Goal: Book appointment/travel/reservation

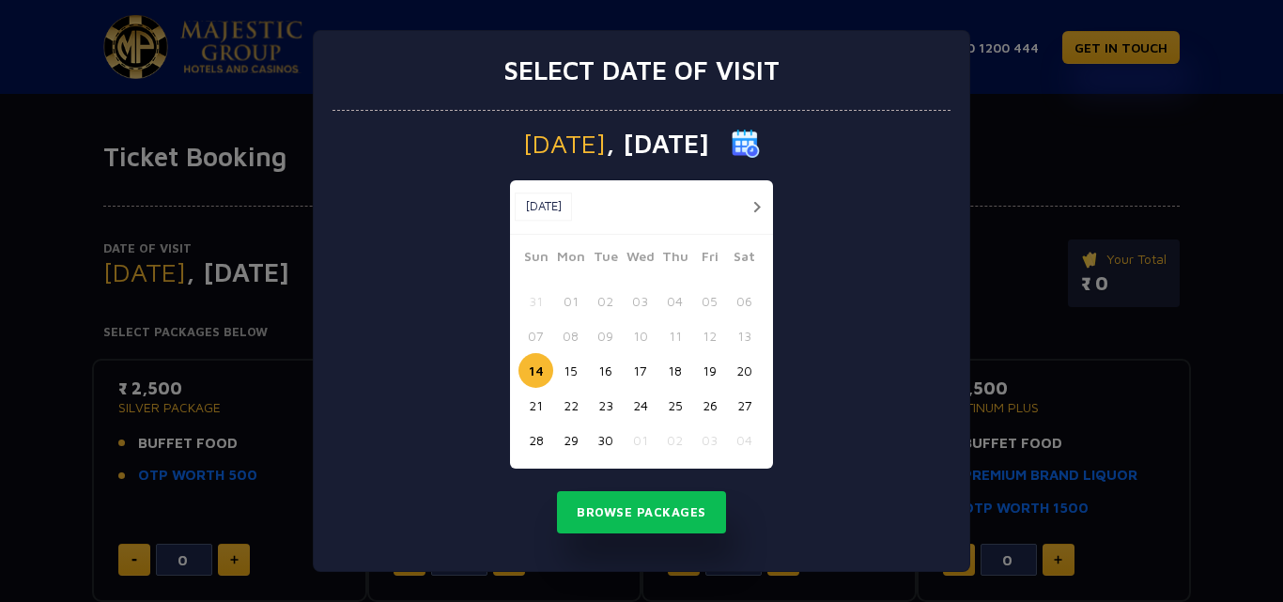
click at [669, 376] on button "18" at bounding box center [674, 370] width 35 height 35
click at [642, 501] on button "Browse Packages" at bounding box center [641, 512] width 169 height 43
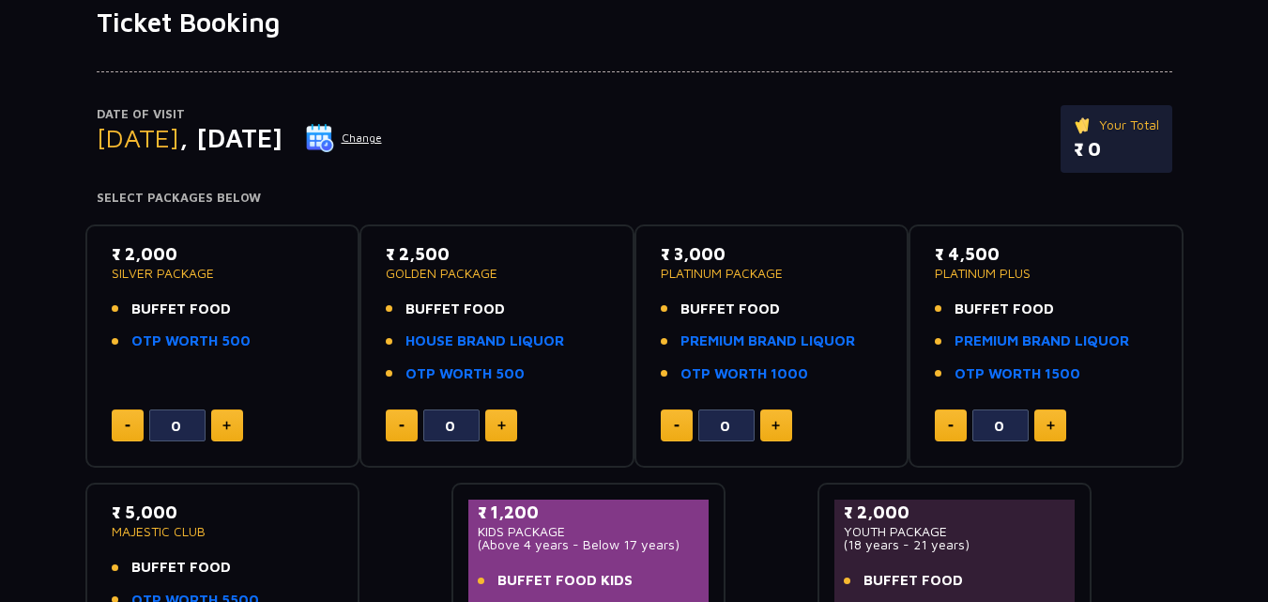
scroll to position [282, 0]
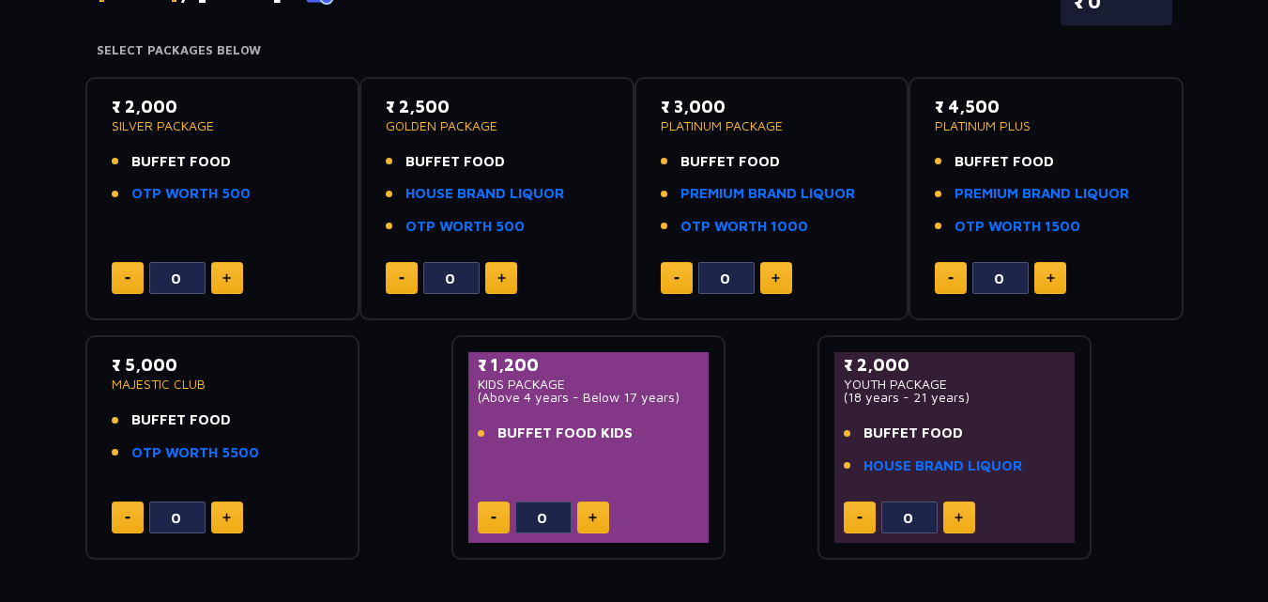
drag, startPoint x: 99, startPoint y: 360, endPoint x: 307, endPoint y: 426, distance: 218.8
click at [307, 426] on div "₹ 5,000 MAJESTIC CLUB BUFFET FOOD OTP WORTH 5500 0" at bounding box center [222, 447] width 275 height 224
click at [248, 409] on li "BUFFET FOOD" at bounding box center [223, 420] width 223 height 22
click at [248, 408] on div "₹ 5,000 MAJESTIC CLUB BUFFET FOOD OTP WORTH 5500" at bounding box center [223, 413] width 223 height 122
click at [306, 489] on div "₹ 5,000 MAJESTIC CLUB BUFFET FOOD OTP WORTH 5500 0" at bounding box center [222, 447] width 241 height 191
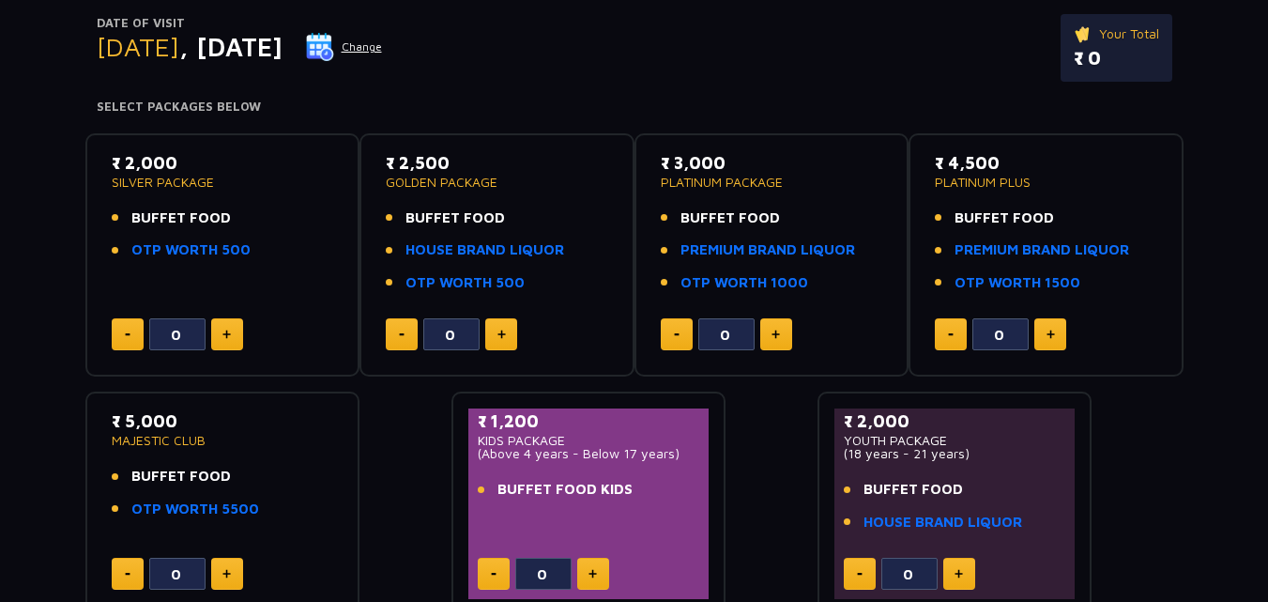
scroll to position [184, 0]
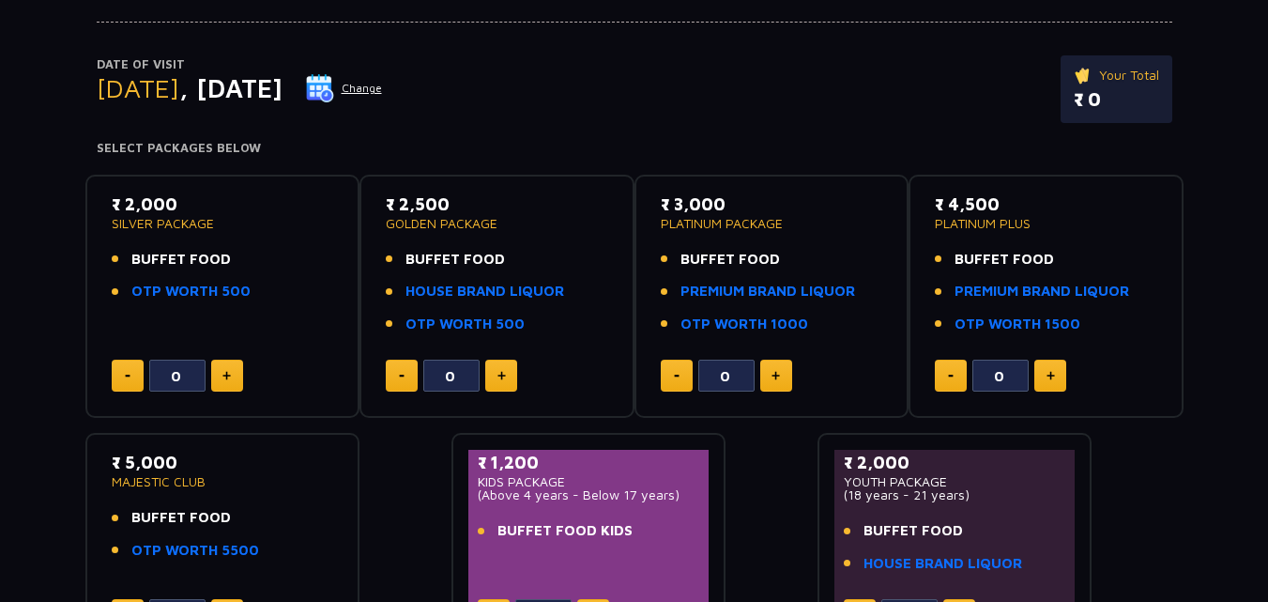
drag, startPoint x: 1000, startPoint y: 209, endPoint x: 930, endPoint y: 196, distance: 70.7
click at [930, 196] on div "₹ 4,500 PLATINUM PLUS BUFFET FOOD PREMIUM BRAND LIQUOR OTP WORTH 1500 0" at bounding box center [1046, 297] width 241 height 210
drag, startPoint x: 1085, startPoint y: 326, endPoint x: 981, endPoint y: 304, distance: 106.4
click at [985, 306] on ul "BUFFET FOOD PREMIUM BRAND LIQUOR OTP WORTH 1500" at bounding box center [1046, 292] width 223 height 86
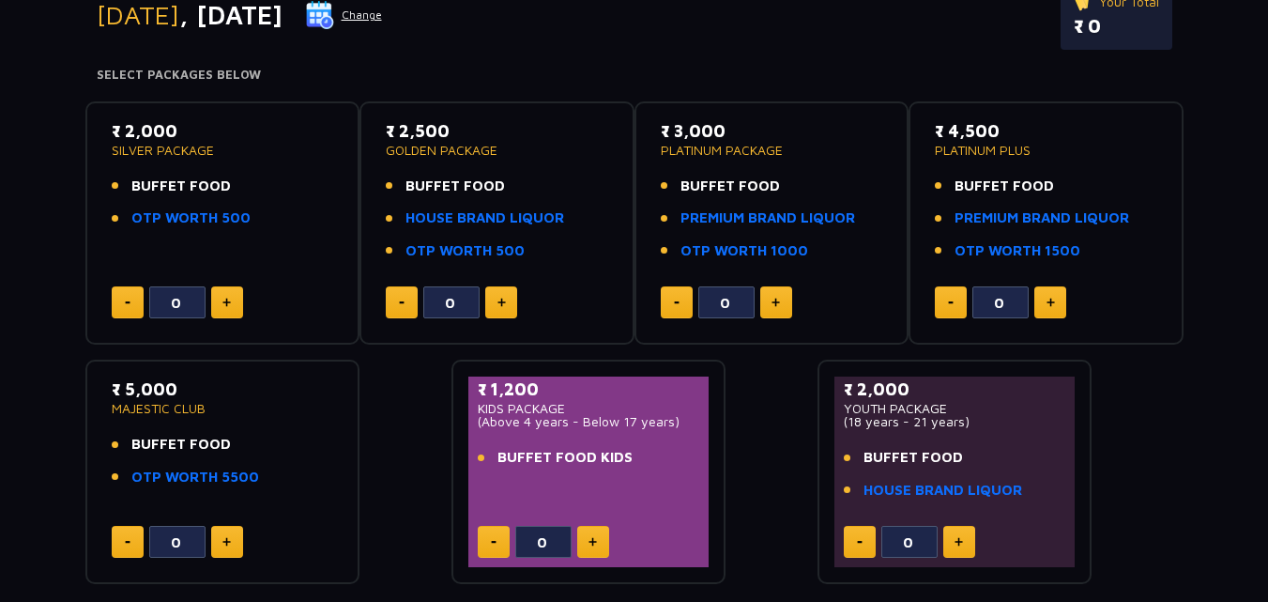
scroll to position [372, 0]
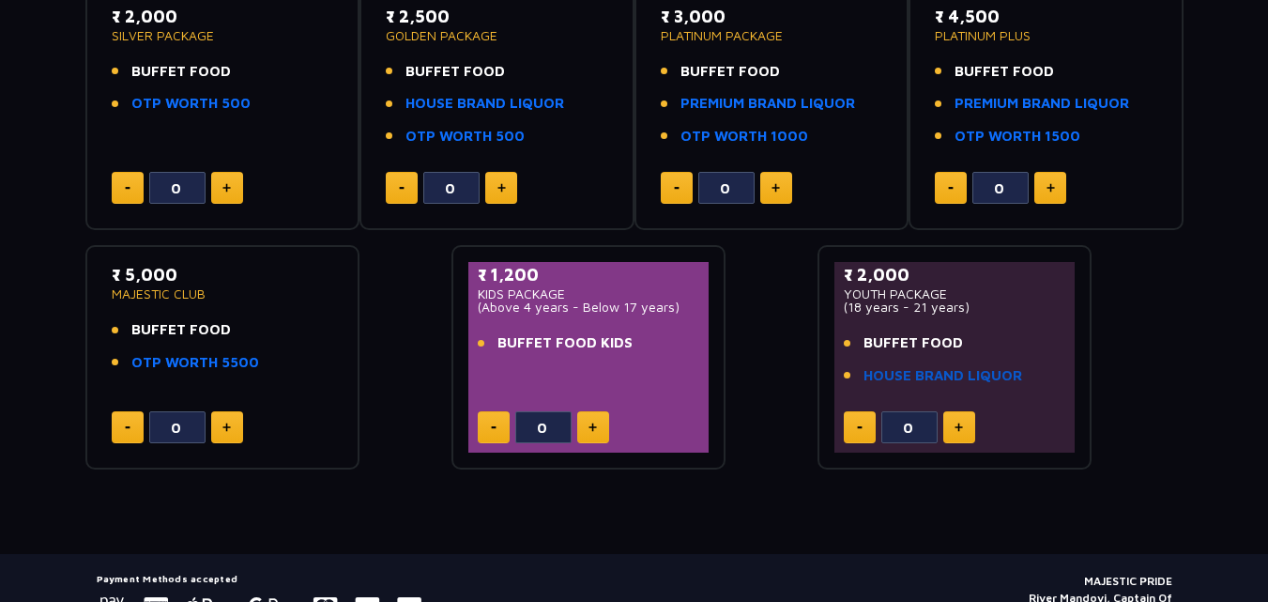
click at [908, 373] on link "HOUSE BRAND LIQUOR" at bounding box center [943, 376] width 159 height 22
click at [155, 365] on link "OTP WORTH 5500" at bounding box center [195, 363] width 128 height 22
